Goal: Task Accomplishment & Management: Complete application form

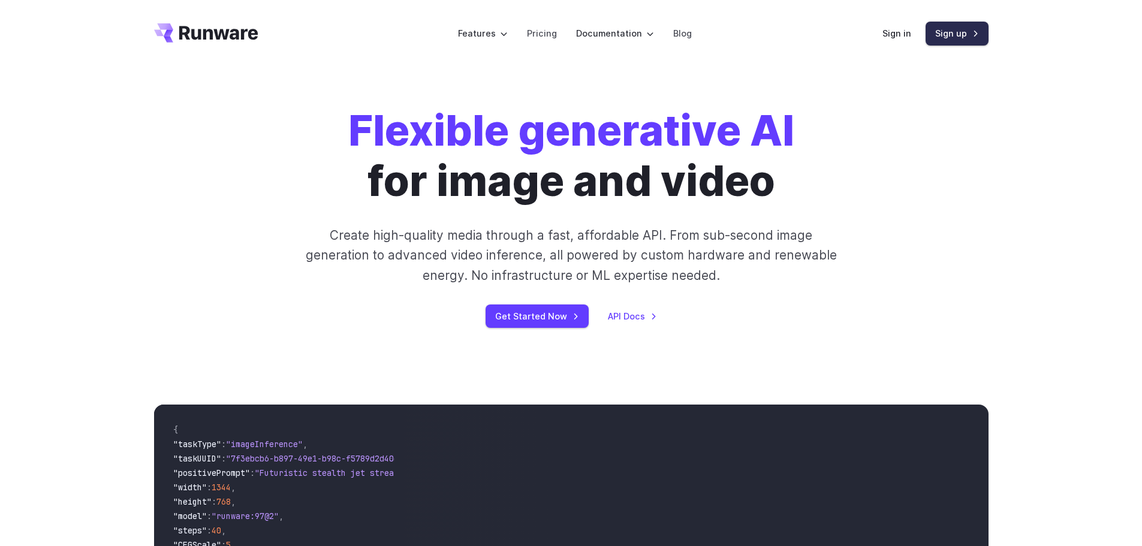
click at [963, 38] on link "Sign up" at bounding box center [956, 33] width 63 height 23
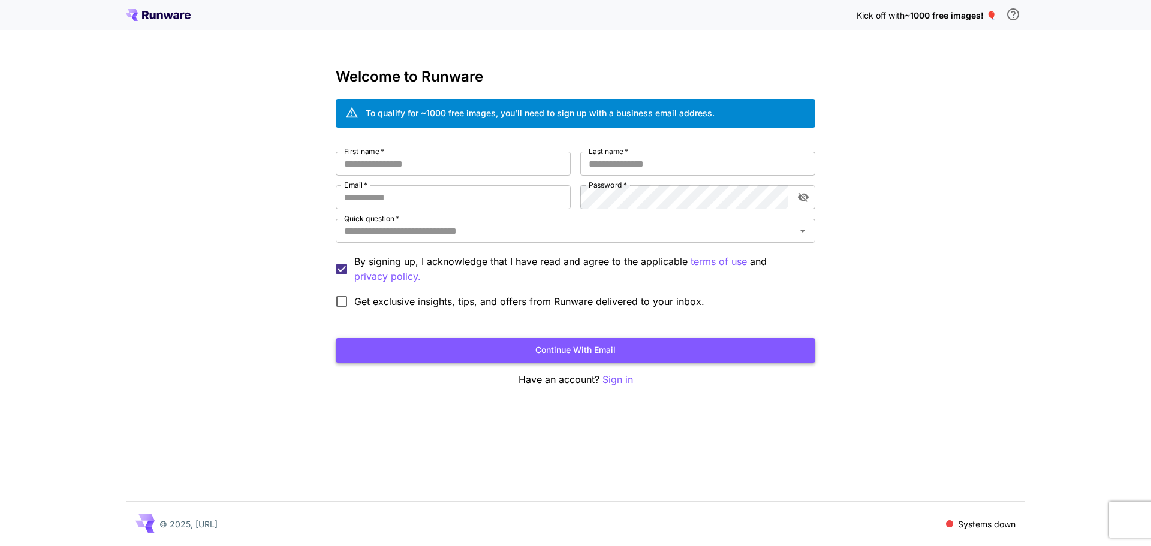
click at [496, 355] on button "Continue with email" at bounding box center [575, 350] width 479 height 25
click at [617, 382] on p "Sign in" at bounding box center [617, 379] width 31 height 15
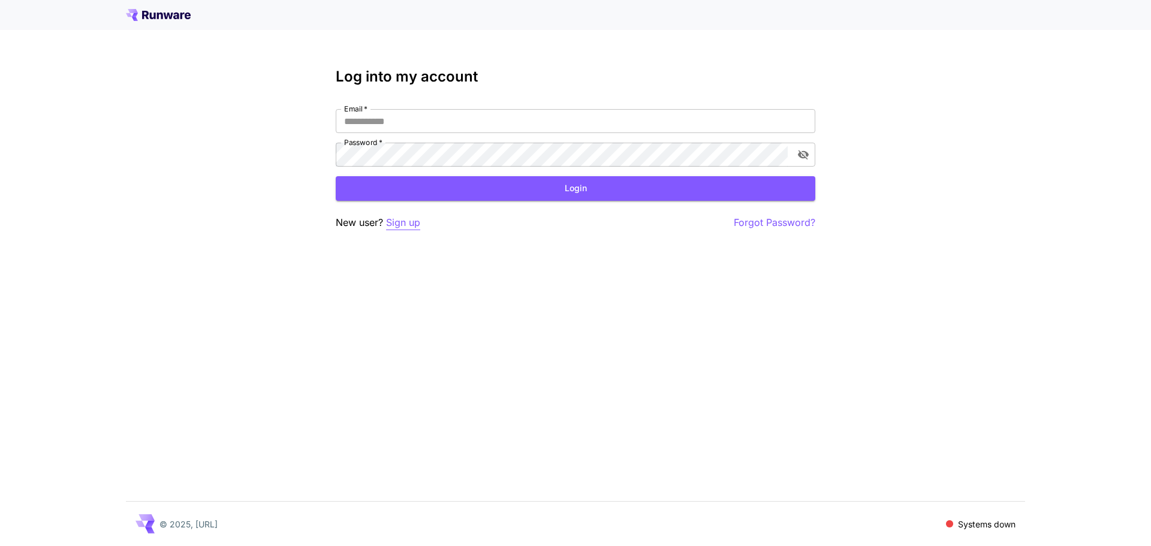
click at [405, 223] on p "Sign up" at bounding box center [403, 222] width 34 height 15
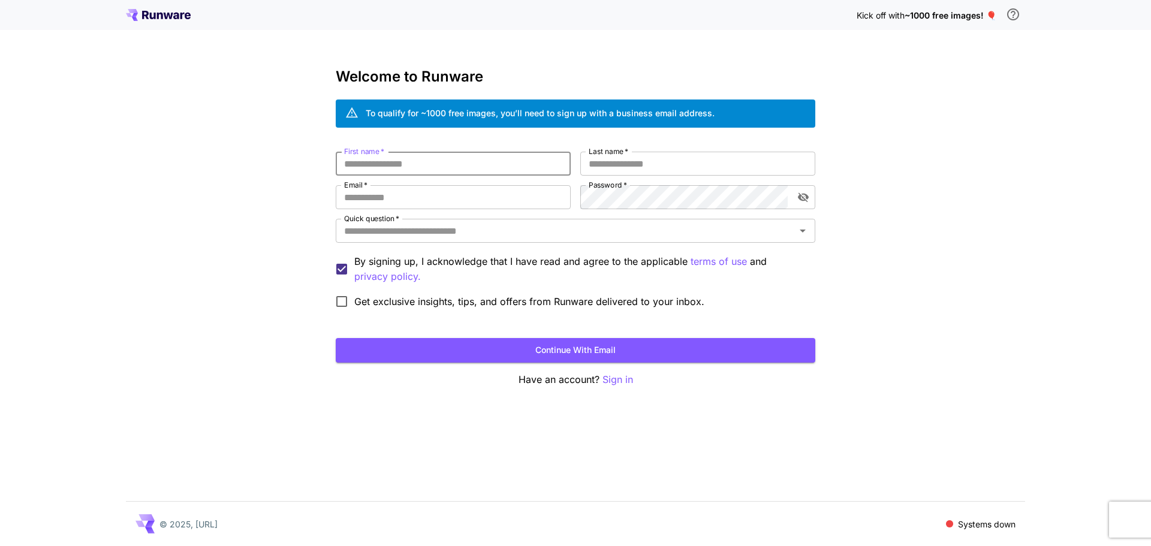
click at [414, 166] on input "First name   *" at bounding box center [453, 164] width 235 height 24
drag, startPoint x: 515, startPoint y: 201, endPoint x: 547, endPoint y: 193, distance: 33.4
click at [519, 201] on input "Email   *" at bounding box center [453, 197] width 235 height 24
type input "**********"
click at [803, 200] on icon "toggle password visibility" at bounding box center [803, 198] width 11 height 10
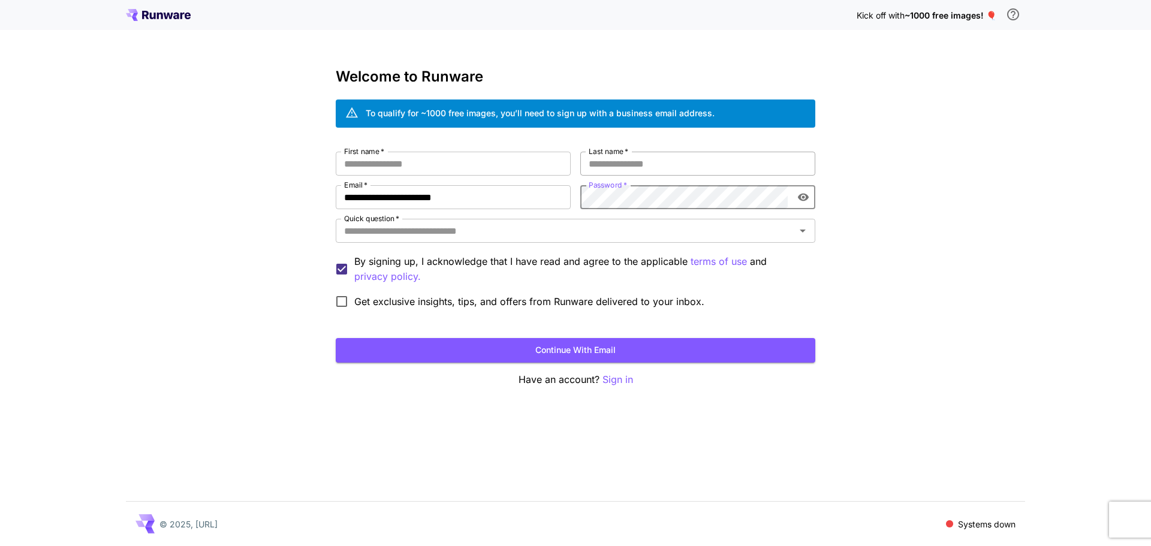
drag, startPoint x: 630, startPoint y: 166, endPoint x: 455, endPoint y: 156, distance: 174.7
click at [629, 166] on input "Last name   *" at bounding box center [697, 164] width 235 height 24
click at [400, 167] on input "First name   *" at bounding box center [453, 164] width 235 height 24
type input "*****"
click at [607, 155] on label "Last name   *" at bounding box center [609, 151] width 40 height 10
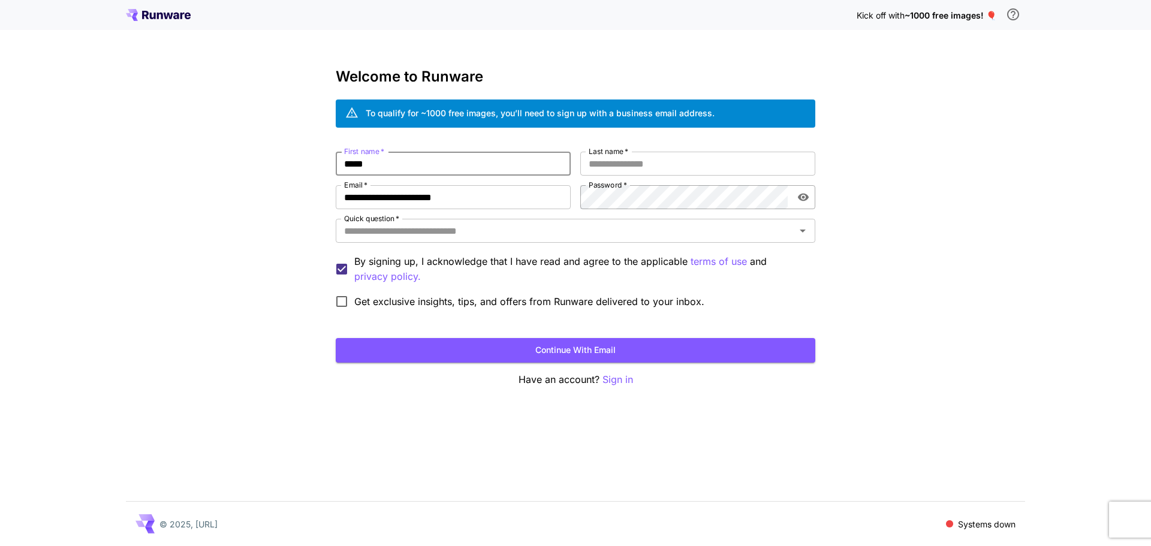
click at [607, 155] on input "Last name   *" at bounding box center [697, 164] width 235 height 24
click at [800, 228] on icon "Open" at bounding box center [802, 231] width 14 height 14
type input "******"
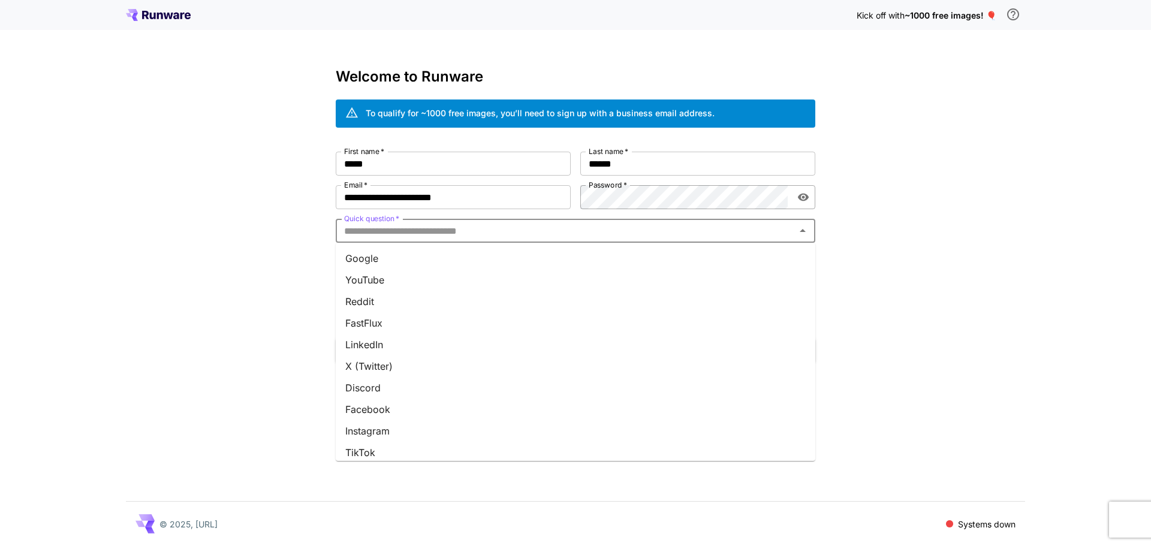
click at [409, 273] on li "YouTube" at bounding box center [575, 280] width 479 height 22
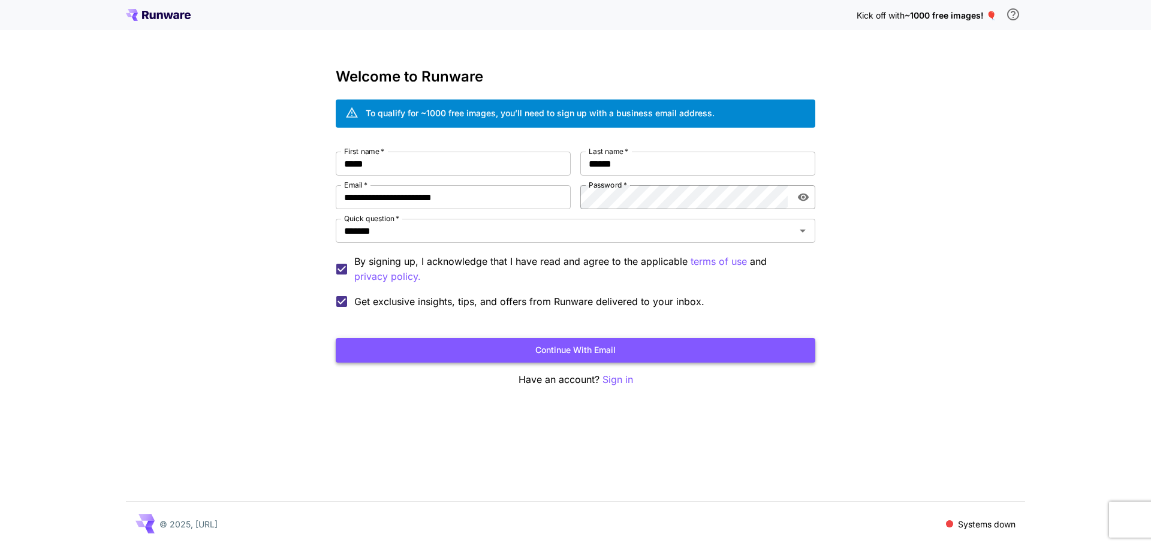
click at [588, 358] on button "Continue with email" at bounding box center [575, 350] width 479 height 25
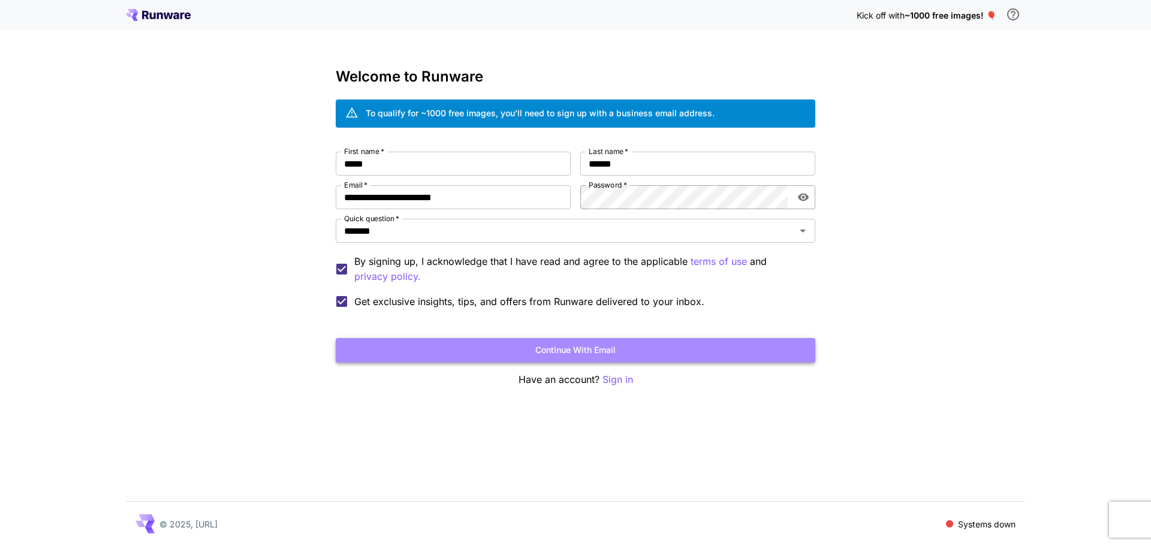
click at [606, 345] on button "Continue with email" at bounding box center [575, 350] width 479 height 25
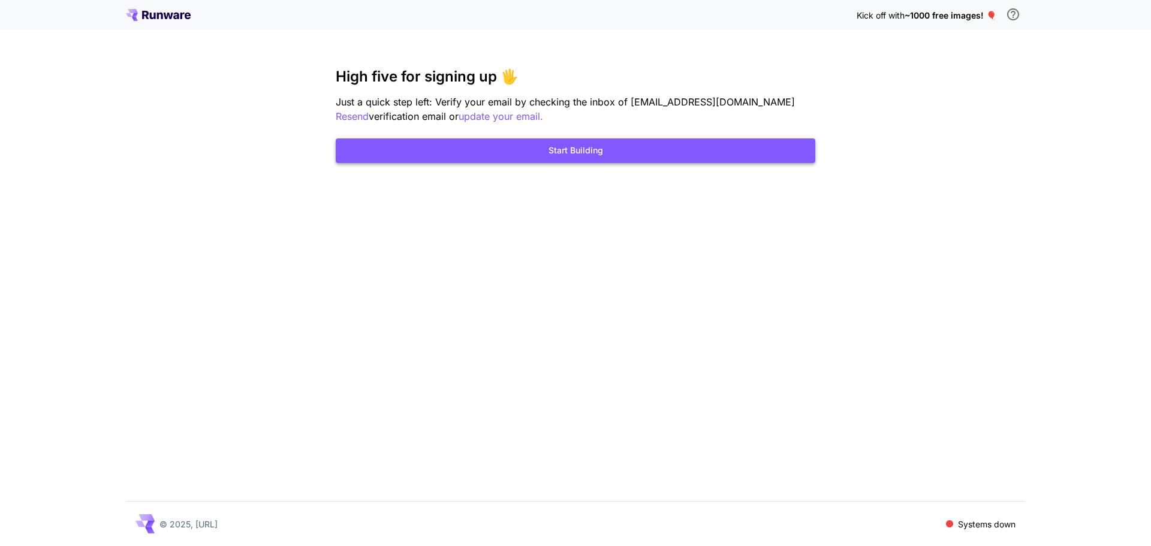
click at [452, 159] on button "Start Building" at bounding box center [575, 150] width 479 height 25
